Goal: Information Seeking & Learning: Learn about a topic

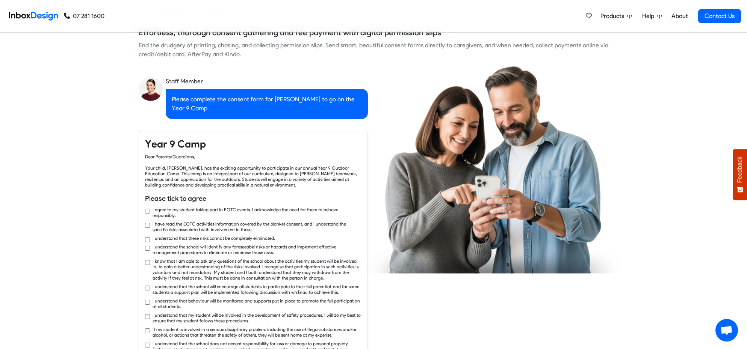
checkbox input "true"
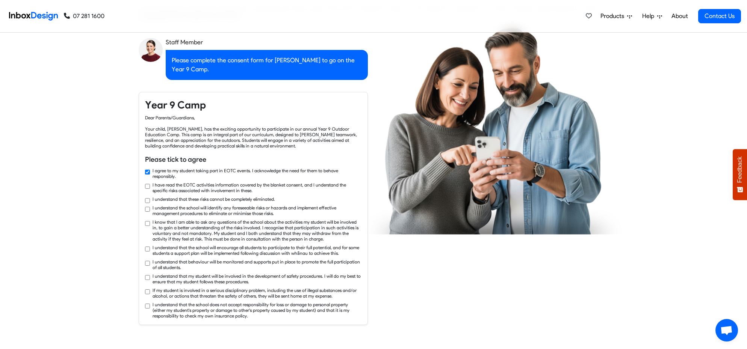
checkbox input "true"
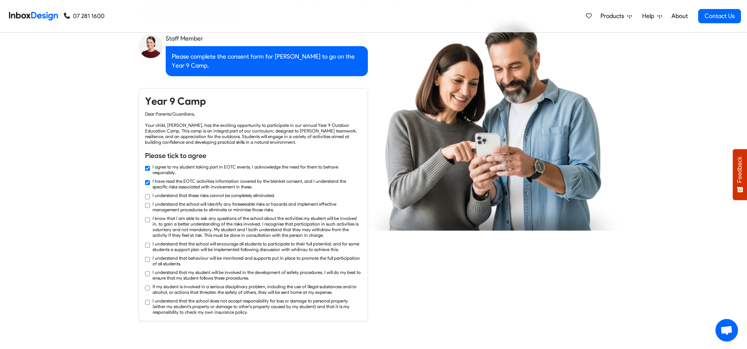
checkbox input "true"
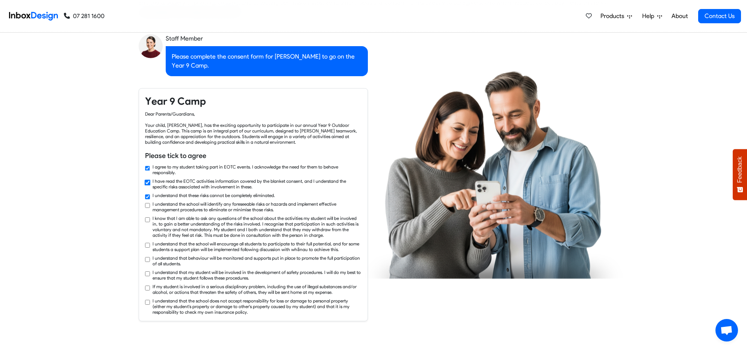
checkbox input "true"
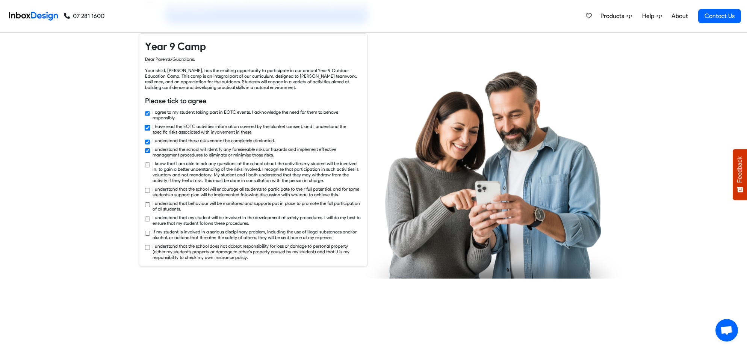
checkbox input "true"
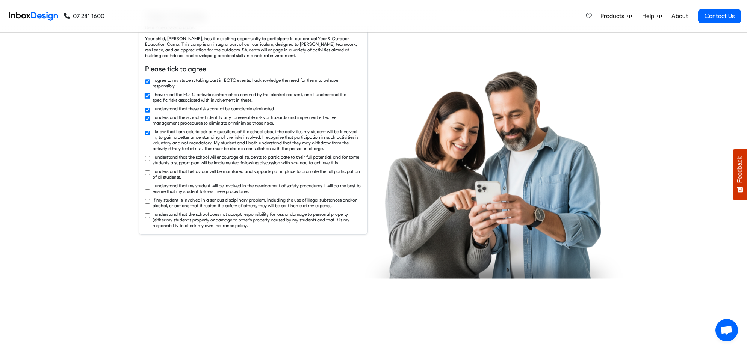
checkbox input "true"
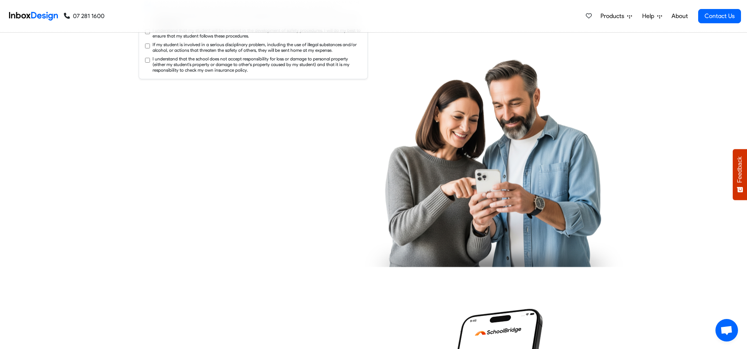
checkbox input "true"
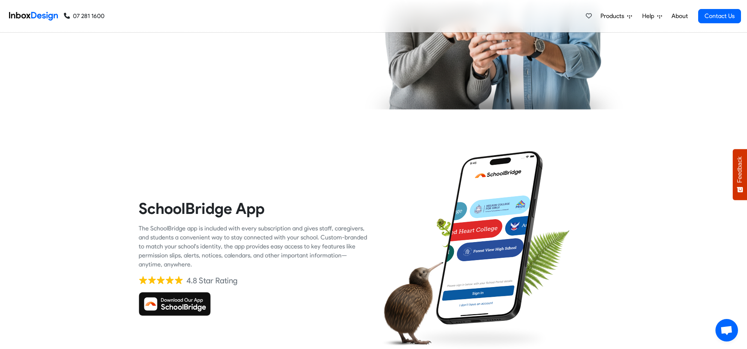
checkbox input "true"
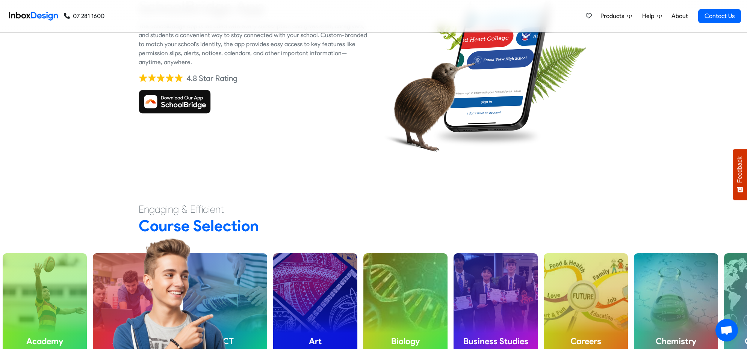
scroll to position [1915, 0]
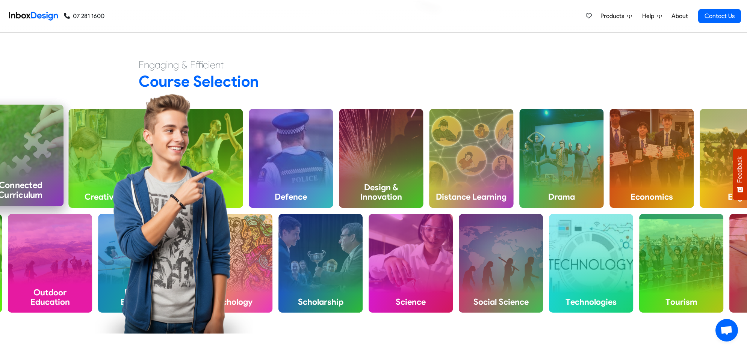
click at [48, 161] on div "Connected Curriculum" at bounding box center [20, 155] width 86 height 101
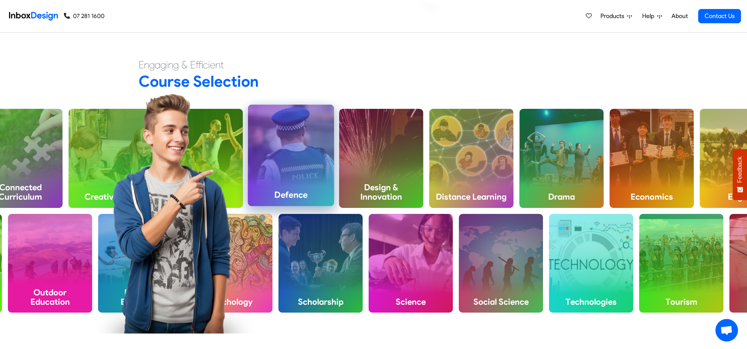
click at [300, 168] on div "Defence" at bounding box center [291, 155] width 86 height 101
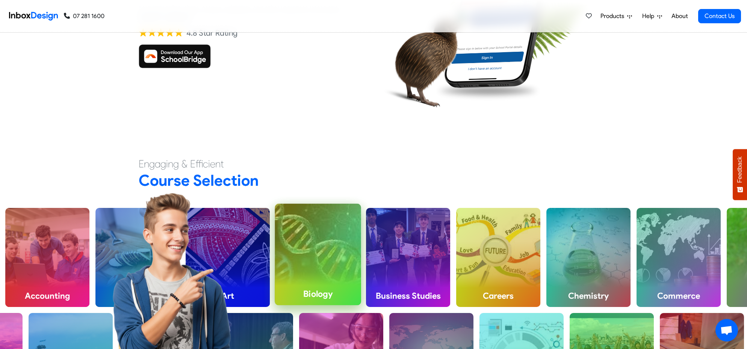
scroll to position [1829, 0]
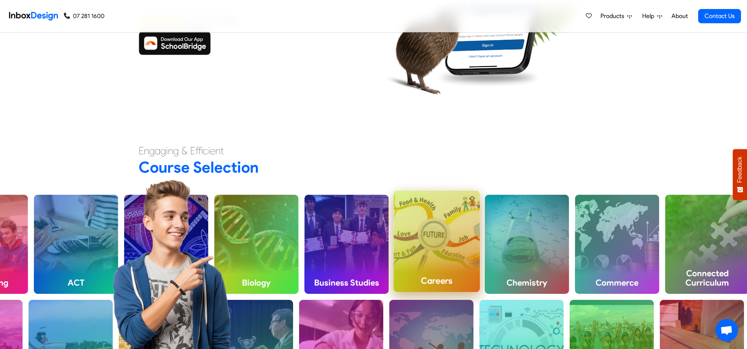
click at [459, 237] on div "Careers" at bounding box center [436, 241] width 86 height 101
click at [464, 250] on div "Careers" at bounding box center [436, 241] width 86 height 101
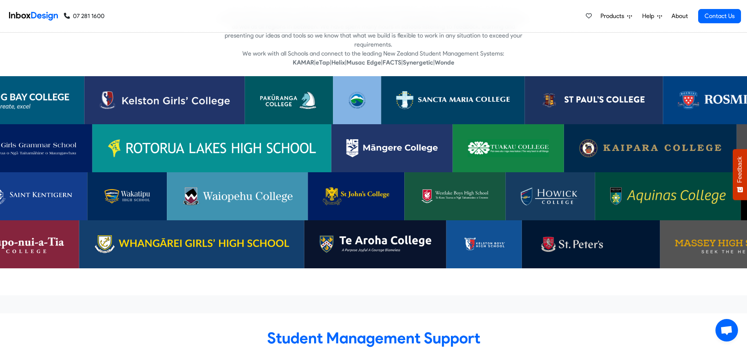
scroll to position [2302, 0]
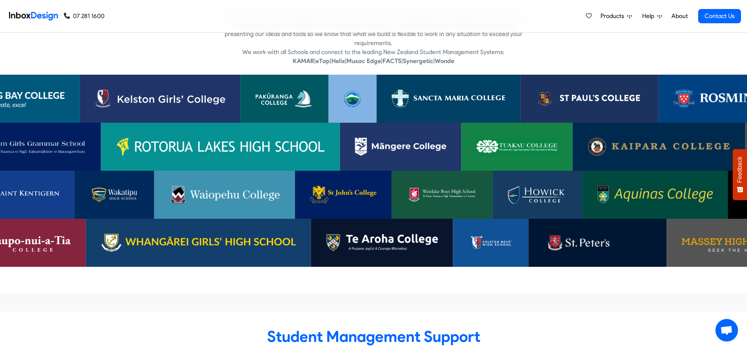
click at [706, 234] on img at bounding box center [756, 243] width 149 height 18
click at [367, 234] on img at bounding box center [382, 243] width 112 height 18
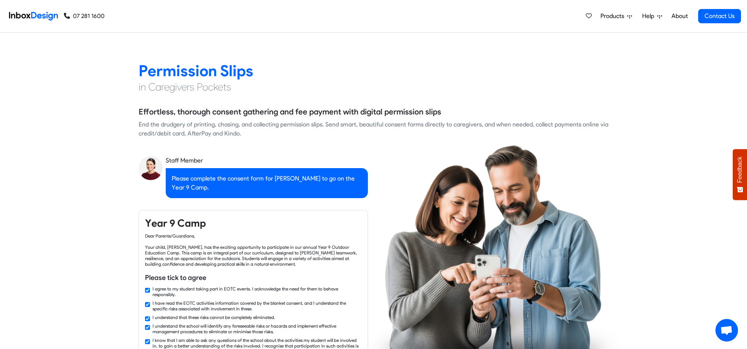
checkbox input "false"
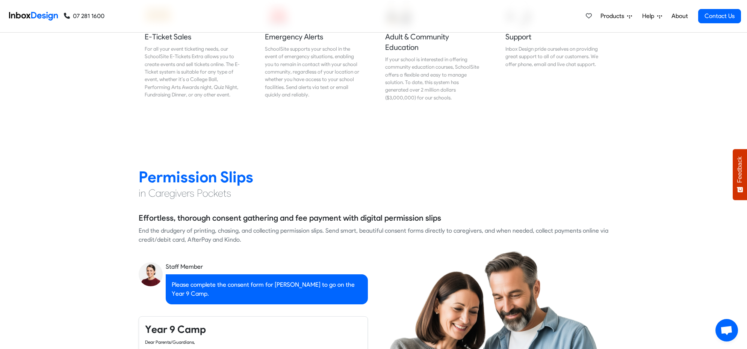
checkbox input "false"
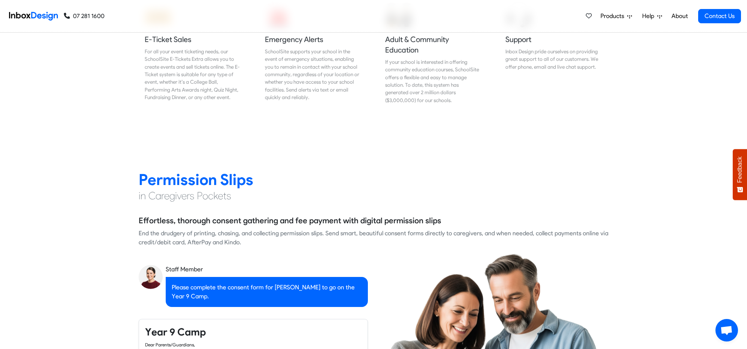
checkbox input "false"
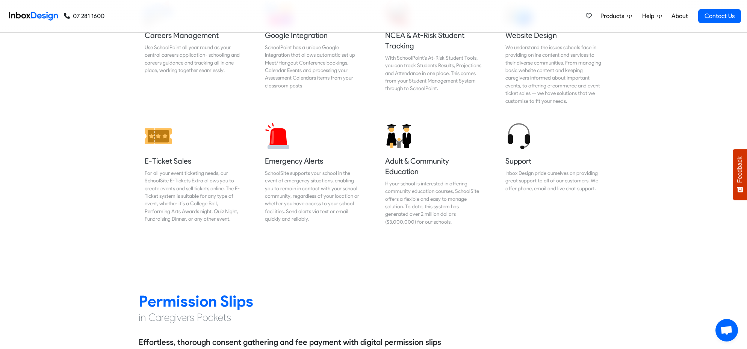
checkbox input "false"
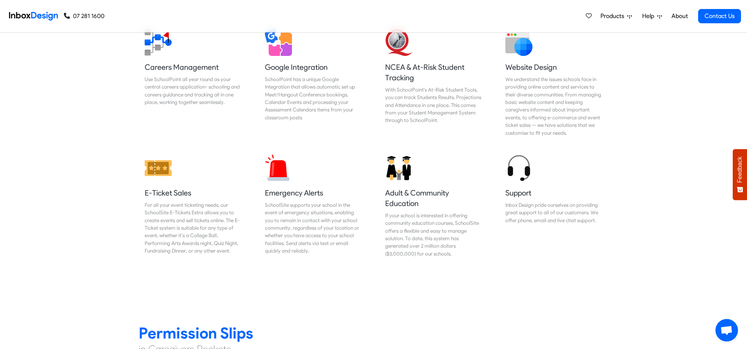
checkbox input "false"
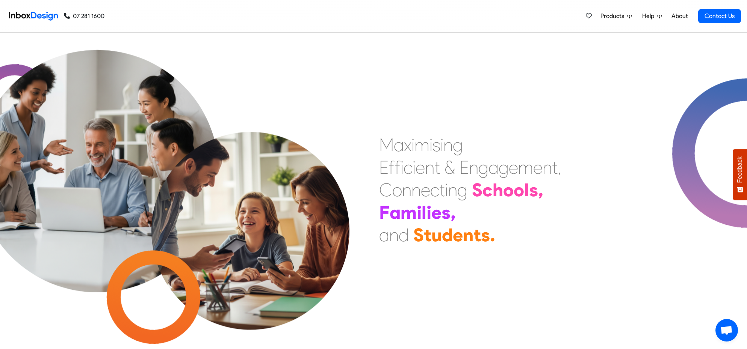
scroll to position [0, 0]
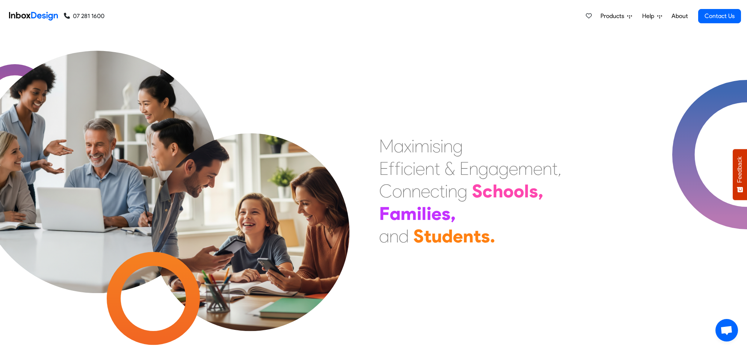
click at [623, 18] on span "Products" at bounding box center [613, 16] width 27 height 9
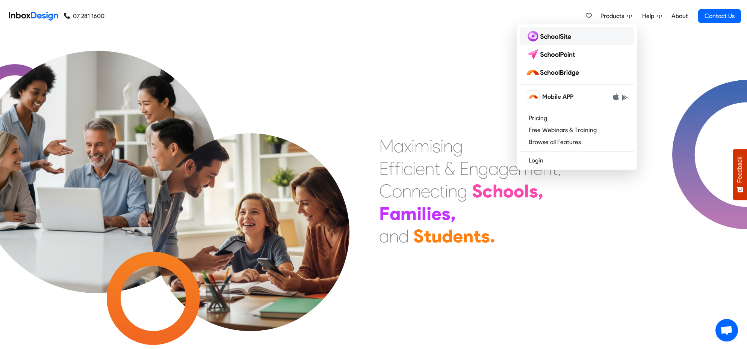
click at [569, 41] on img at bounding box center [549, 36] width 48 height 12
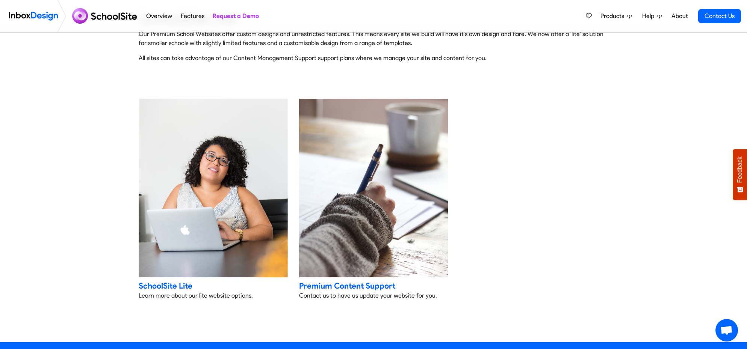
scroll to position [1500, 0]
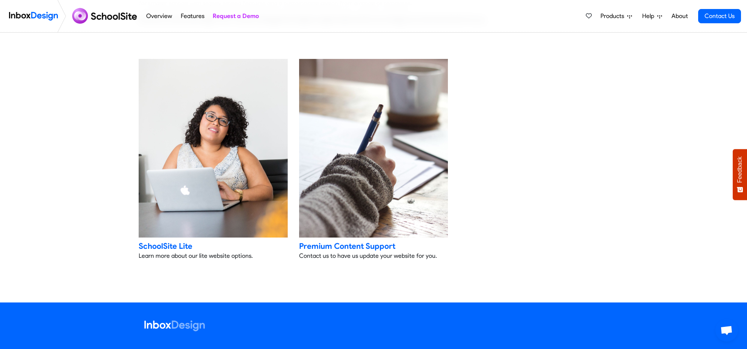
click at [349, 250] on div "Premium Content Support" at bounding box center [373, 246] width 149 height 11
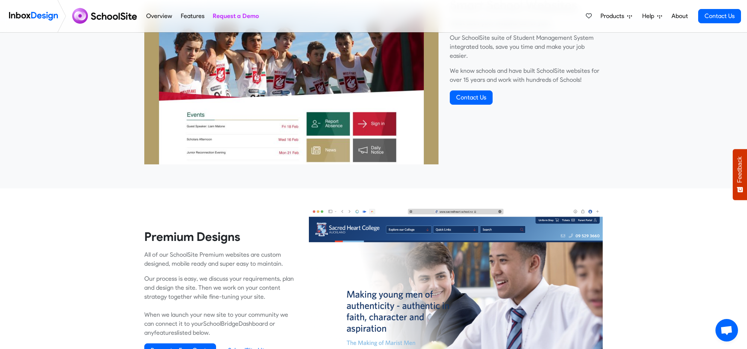
scroll to position [386, 0]
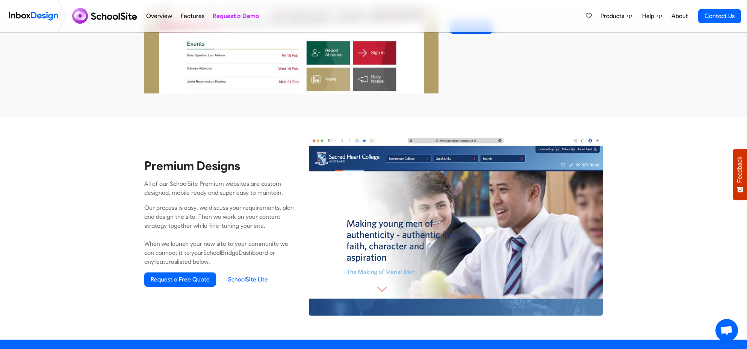
drag, startPoint x: 231, startPoint y: 278, endPoint x: 303, endPoint y: 0, distance: 287.5
